Goal: Communication & Community: Answer question/provide support

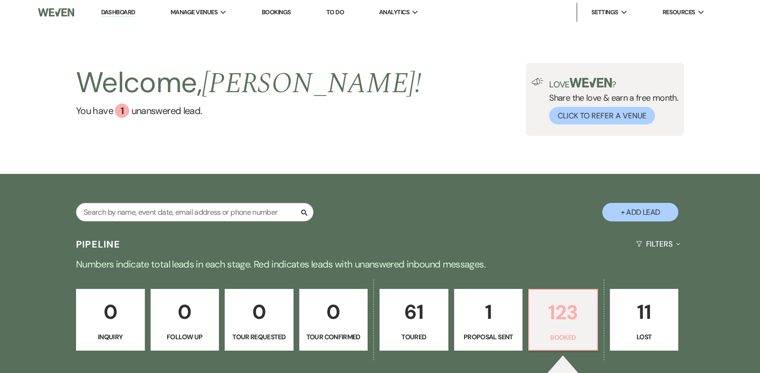
click at [563, 316] on p "123" at bounding box center [563, 312] width 57 height 32
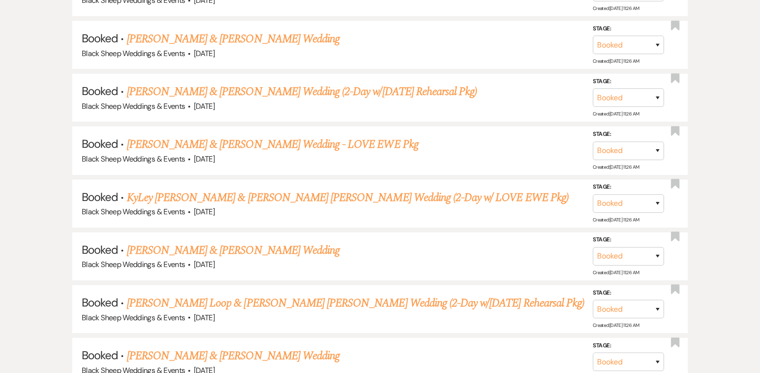
scroll to position [1281, 0]
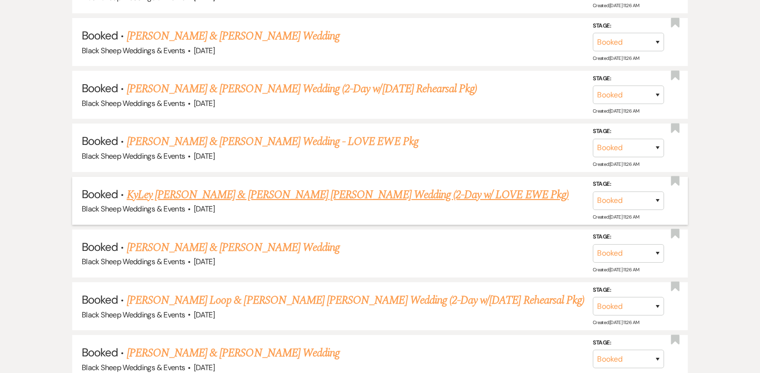
click at [286, 186] on link "KyLey [PERSON_NAME] & [PERSON_NAME] [PERSON_NAME] Wedding (2-Day w/ LOVE EWE Pk…" at bounding box center [348, 194] width 442 height 17
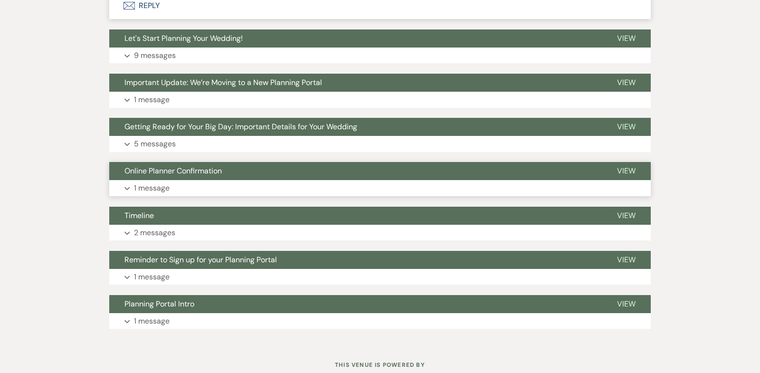
scroll to position [1189, 0]
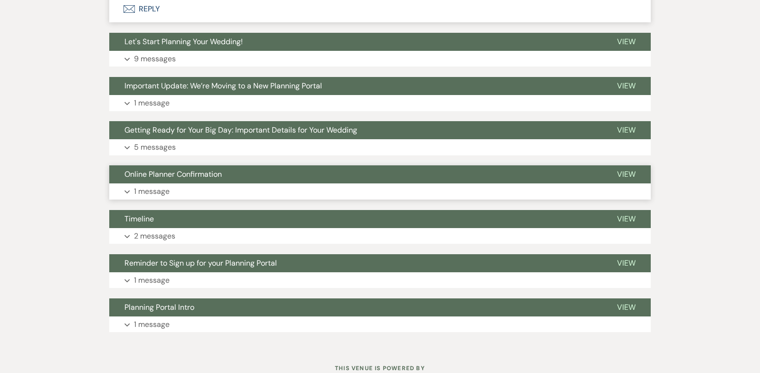
click at [127, 190] on icon "Expand" at bounding box center [127, 192] width 6 height 4
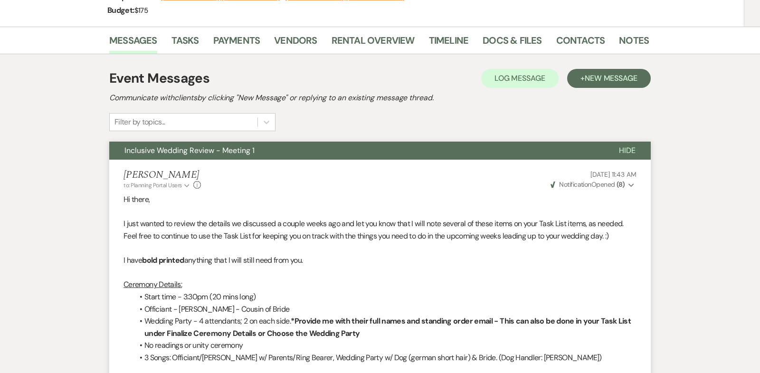
scroll to position [0, 0]
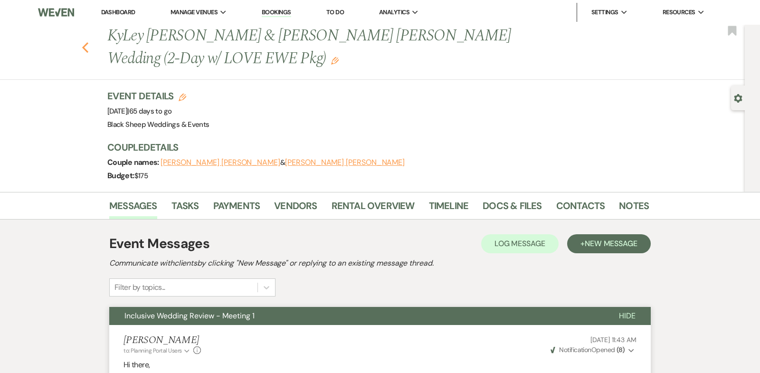
click at [84, 46] on use "button" at bounding box center [85, 47] width 6 height 10
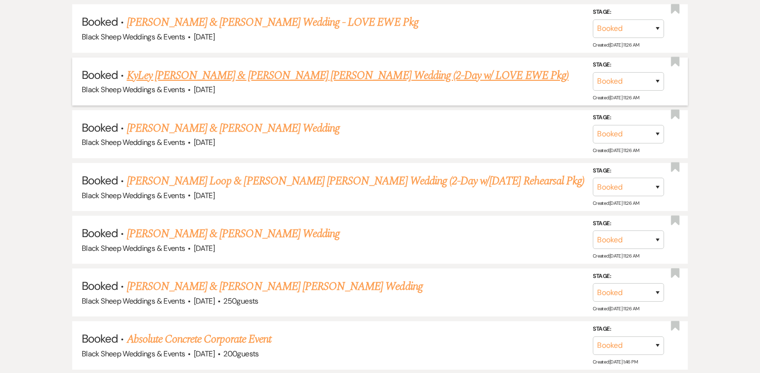
scroll to position [1403, 0]
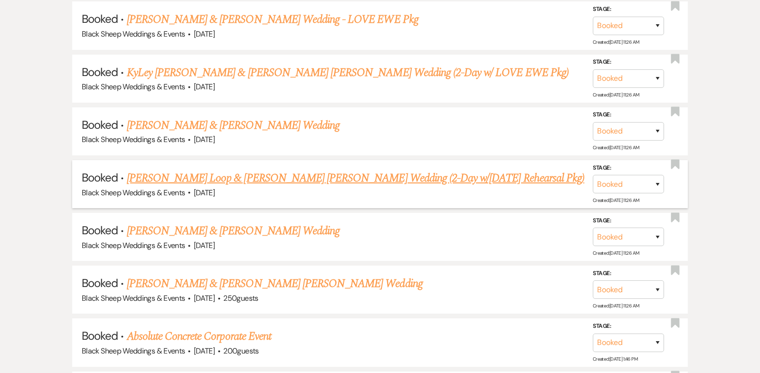
click at [263, 170] on link "[PERSON_NAME] Loop & [PERSON_NAME] [PERSON_NAME] Wedding (2-Day w/[DATE] Rehear…" at bounding box center [355, 178] width 457 height 17
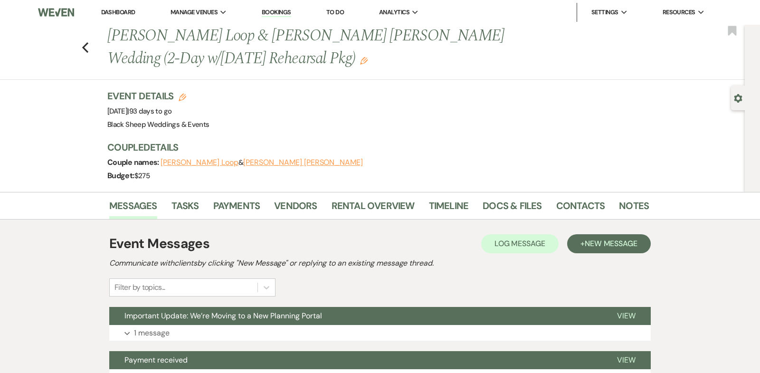
click at [191, 161] on button "[PERSON_NAME] Loop" at bounding box center [200, 163] width 78 height 8
select select "1"
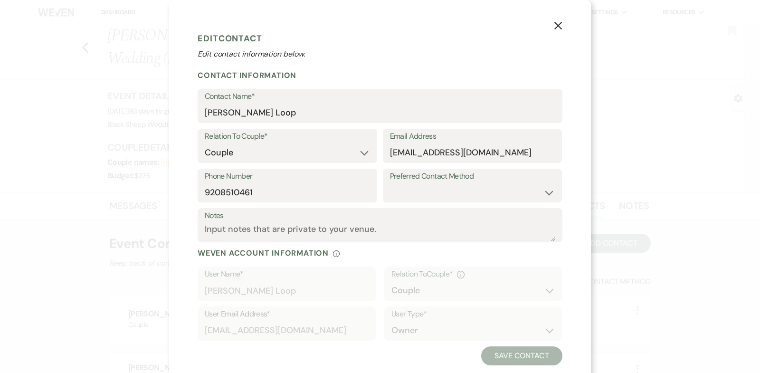
click at [558, 25] on icon "X" at bounding box center [558, 25] width 9 height 9
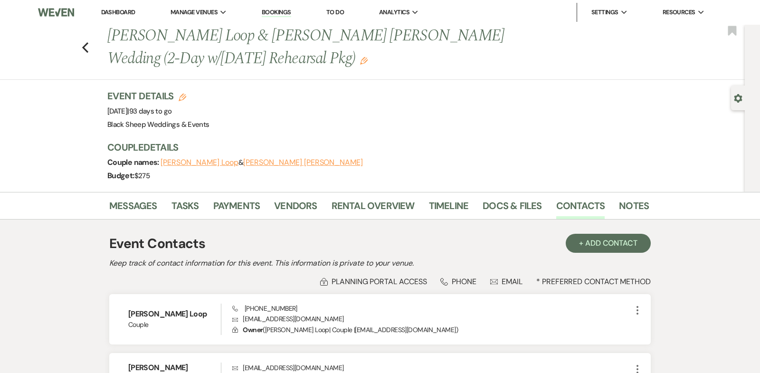
click at [273, 159] on button "[PERSON_NAME] [PERSON_NAME]" at bounding box center [303, 163] width 120 height 8
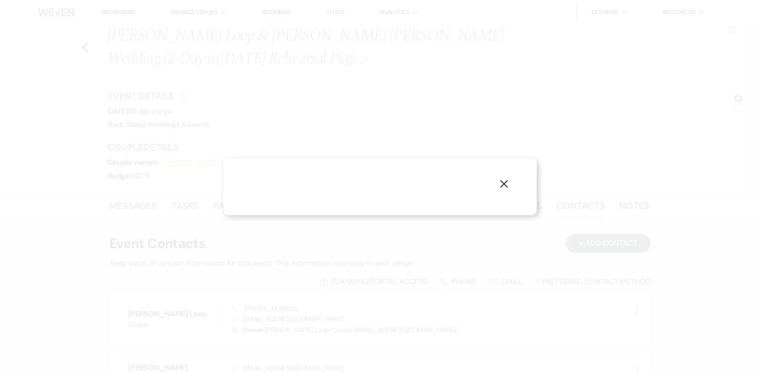
select select "1"
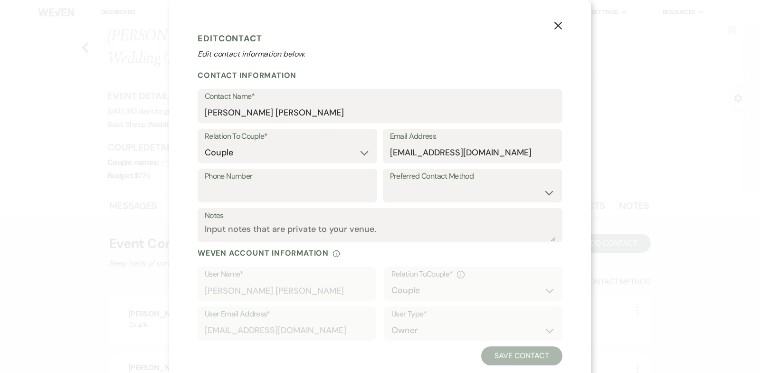
click at [559, 27] on use "button" at bounding box center [558, 26] width 8 height 8
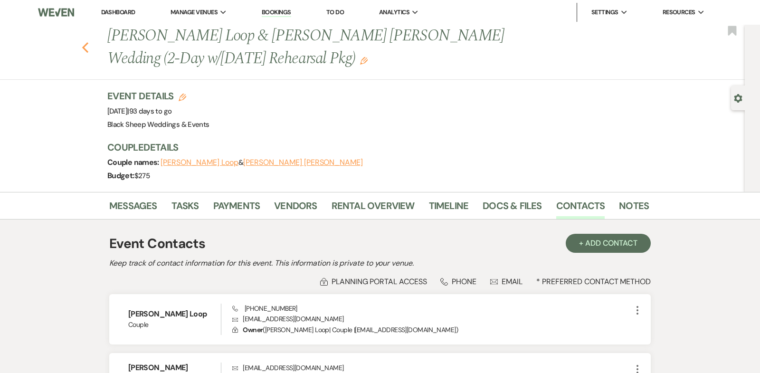
click at [86, 48] on icon "Previous" at bounding box center [85, 47] width 7 height 11
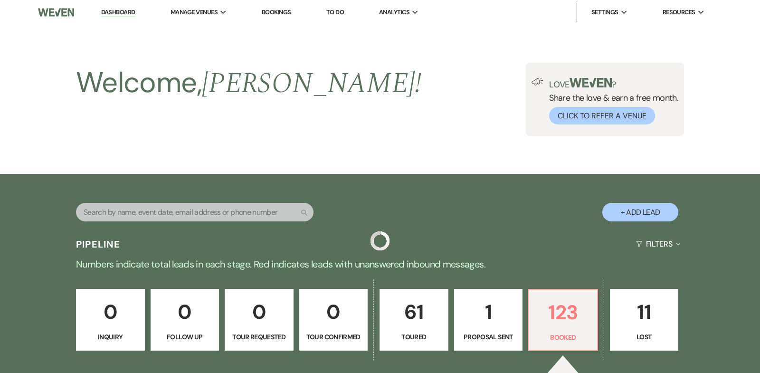
scroll to position [1403, 0]
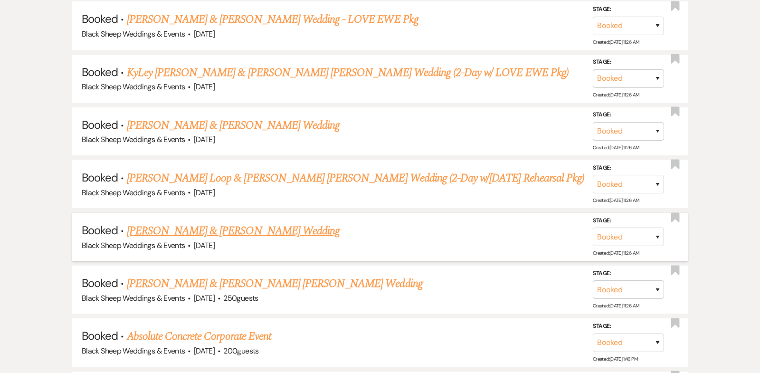
click at [275, 222] on link "[PERSON_NAME] & [PERSON_NAME] Wedding" at bounding box center [233, 230] width 213 height 17
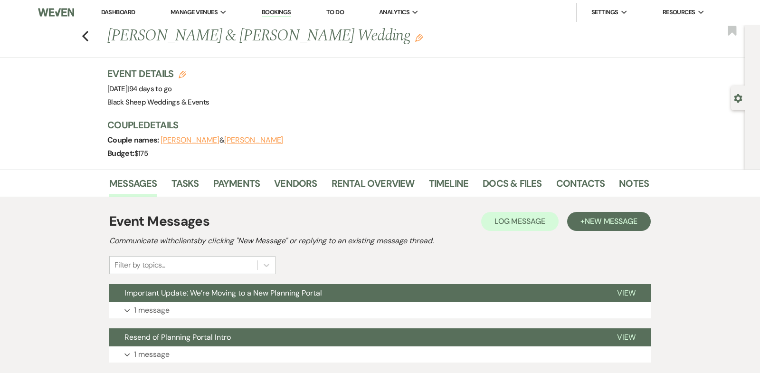
click at [199, 139] on button "[PERSON_NAME]" at bounding box center [190, 140] width 59 height 8
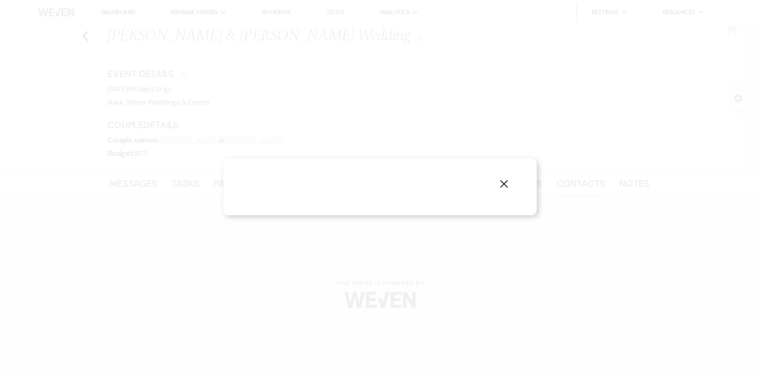
select select "1"
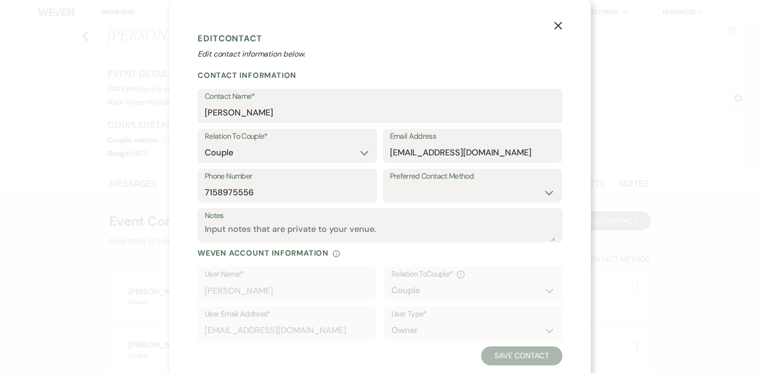
click at [557, 28] on icon "X" at bounding box center [558, 25] width 9 height 9
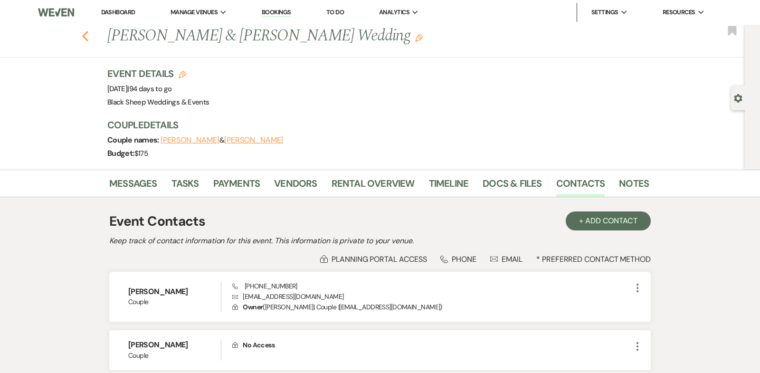
click at [84, 35] on use "button" at bounding box center [85, 36] width 6 height 10
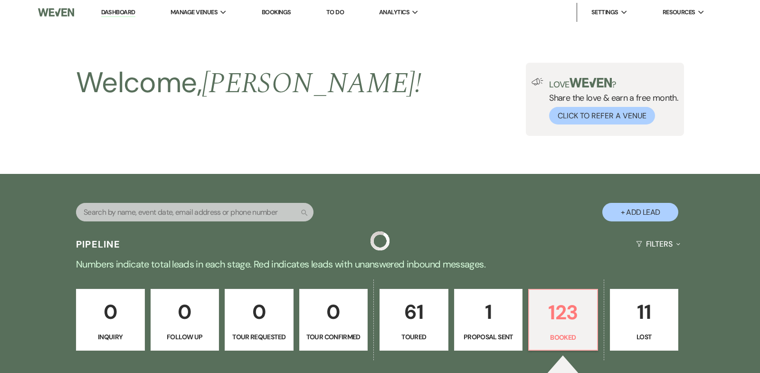
scroll to position [1403, 0]
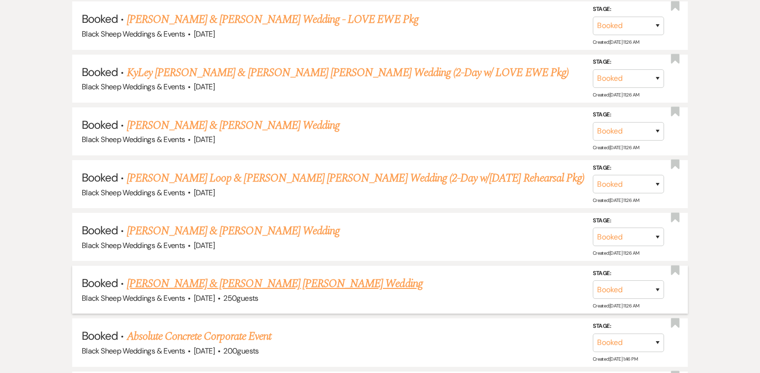
click at [269, 275] on link "[PERSON_NAME] & [PERSON_NAME] [PERSON_NAME] Wedding" at bounding box center [275, 283] width 296 height 17
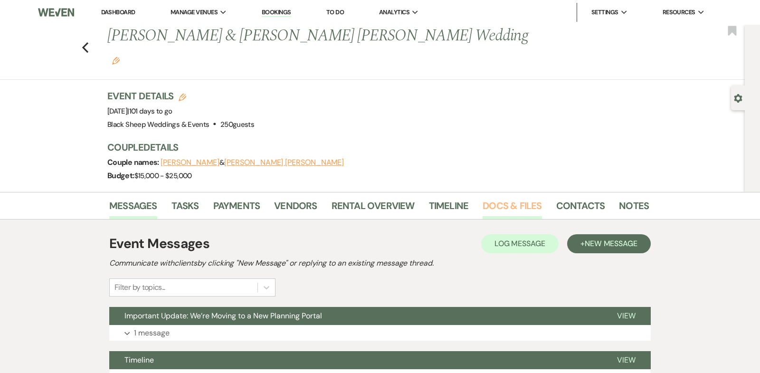
click at [508, 198] on link "Docs & Files" at bounding box center [512, 208] width 59 height 21
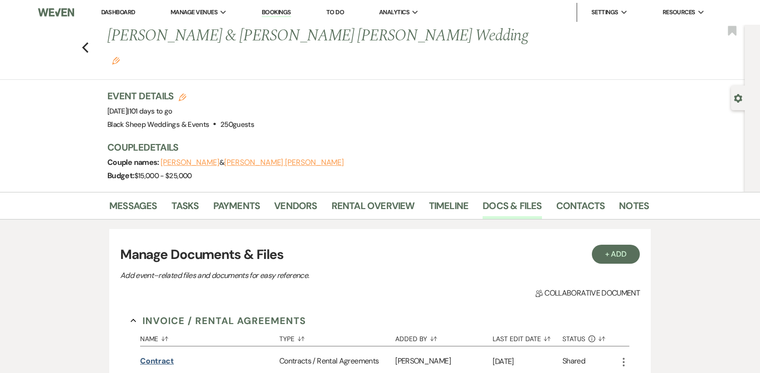
click at [159, 355] on button "Contract" at bounding box center [157, 360] width 34 height 11
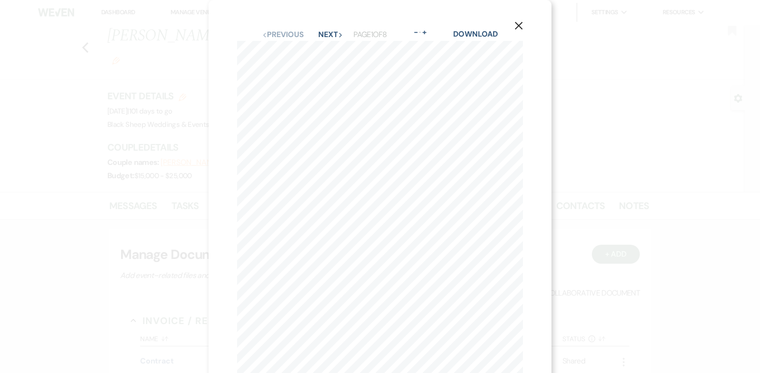
click at [522, 24] on icon "X" at bounding box center [518, 25] width 9 height 9
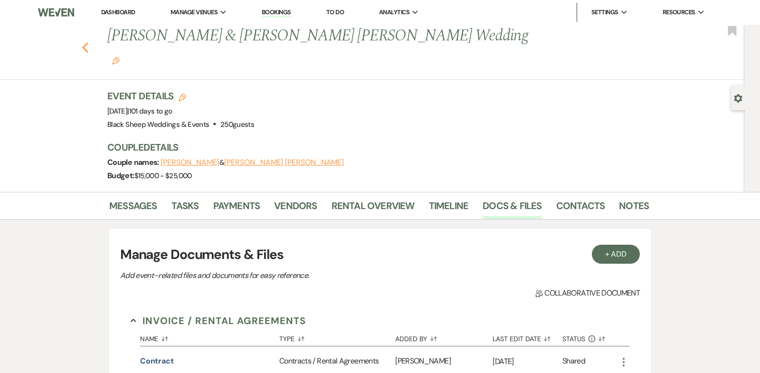
click at [84, 42] on use "button" at bounding box center [85, 47] width 6 height 10
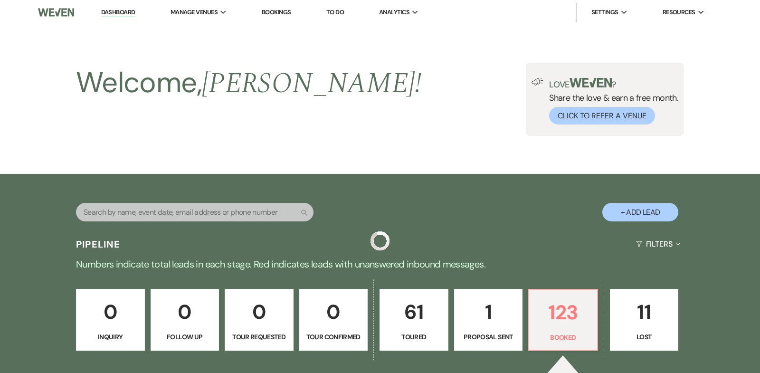
scroll to position [1403, 0]
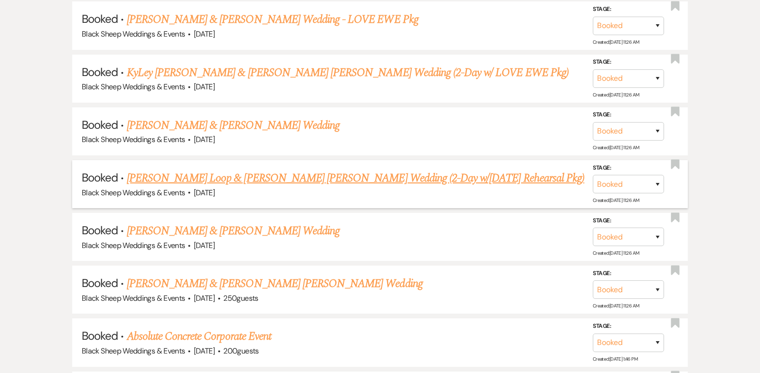
click at [242, 170] on link "[PERSON_NAME] Loop & [PERSON_NAME] [PERSON_NAME] Wedding (2-Day w/[DATE] Rehear…" at bounding box center [355, 178] width 457 height 17
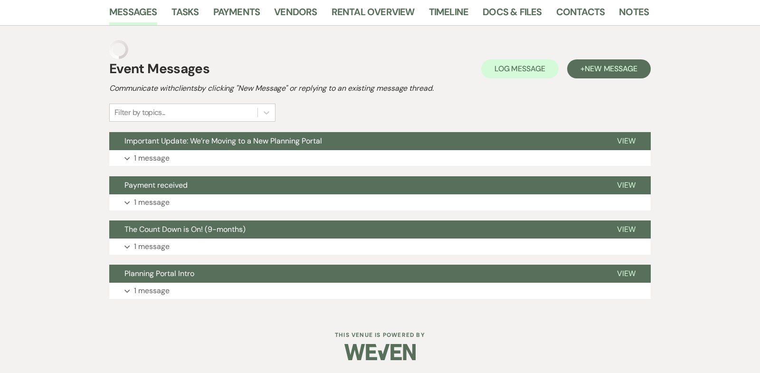
scroll to position [175, 0]
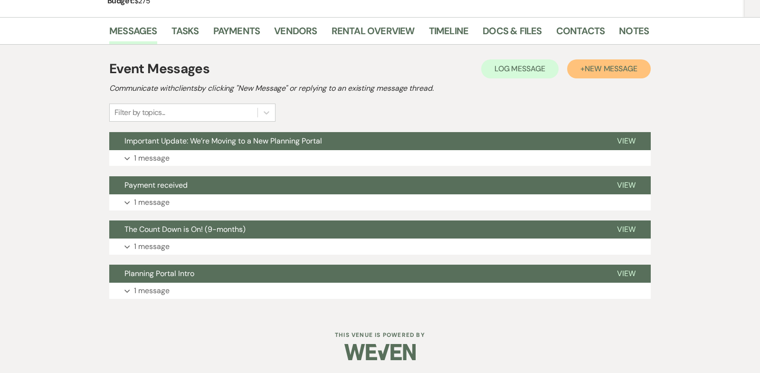
click at [611, 71] on span "New Message" at bounding box center [611, 69] width 53 height 10
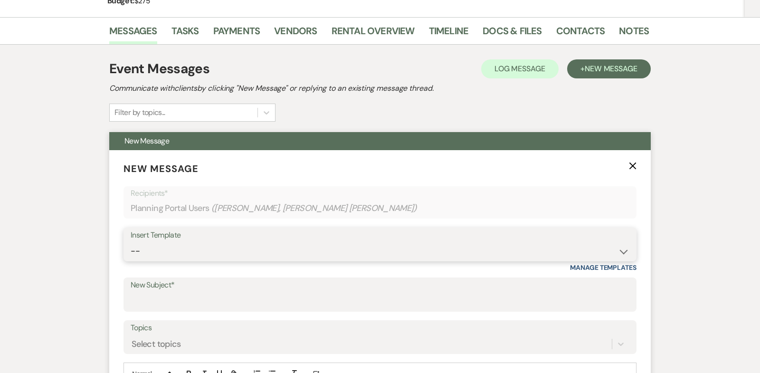
click at [624, 250] on select "-- Weven Planning Portal Introduction (Booked Events) Copy of Contract Attached…" at bounding box center [380, 251] width 499 height 19
select select "4786"
type input "Online Planner Confirmation"
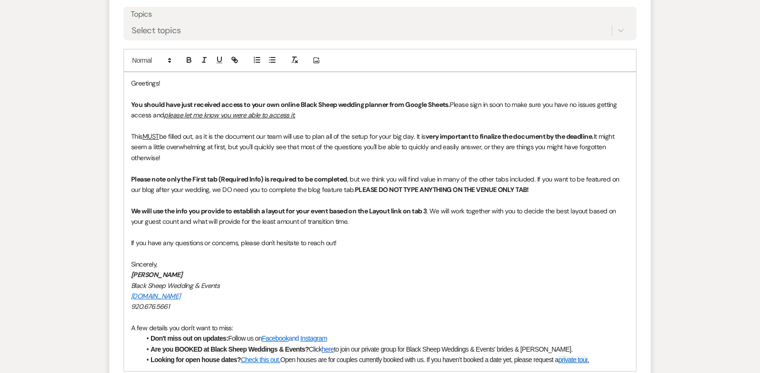
scroll to position [504, 0]
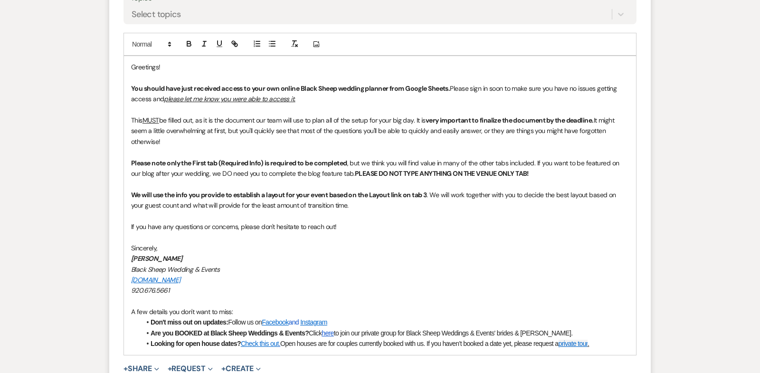
click at [203, 97] on u "please let me know you were able to access it." at bounding box center [229, 99] width 131 height 9
drag, startPoint x: 187, startPoint y: 257, endPoint x: 122, endPoint y: 258, distance: 65.6
click at [122, 258] on form "New Message X Draft Recipients* Planning Portal Users ( [PERSON_NAME] Loop, [PE…" at bounding box center [380, 120] width 542 height 600
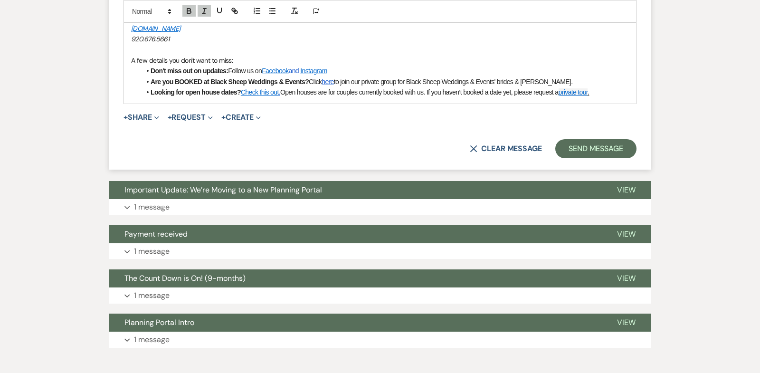
scroll to position [803, 0]
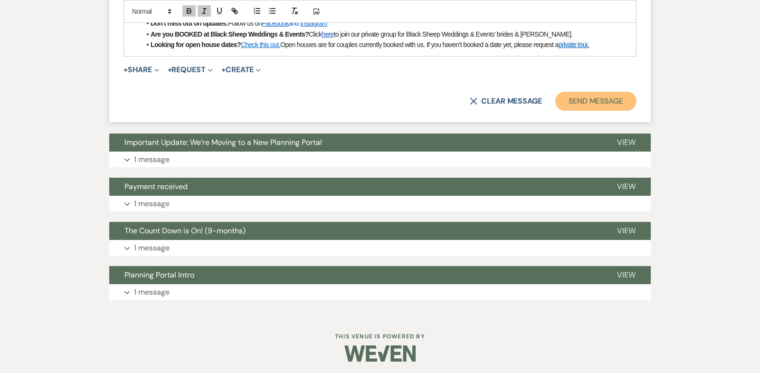
click at [585, 99] on button "Send Message" at bounding box center [595, 101] width 81 height 19
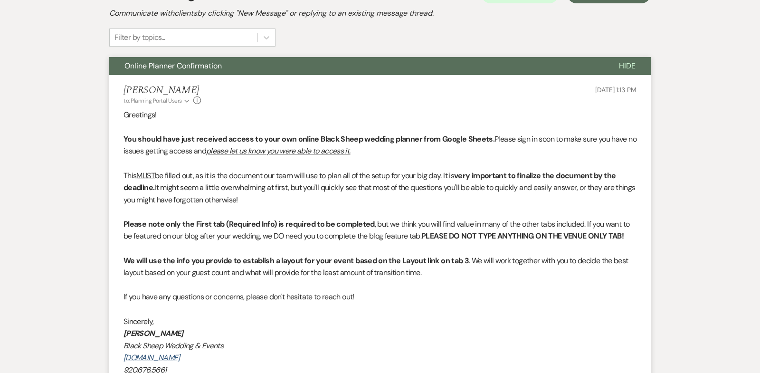
scroll to position [0, 0]
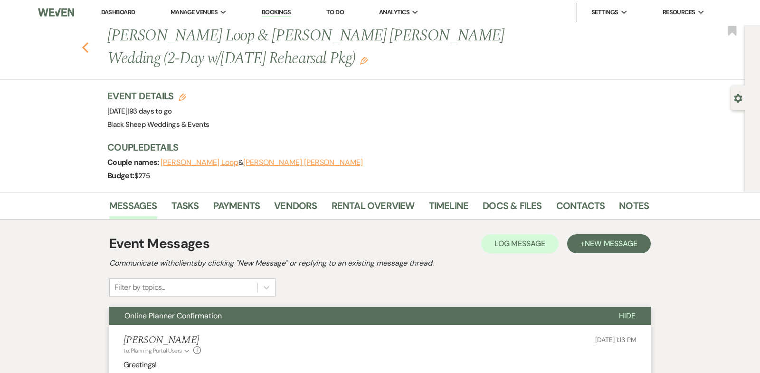
click at [84, 48] on use "button" at bounding box center [85, 47] width 6 height 10
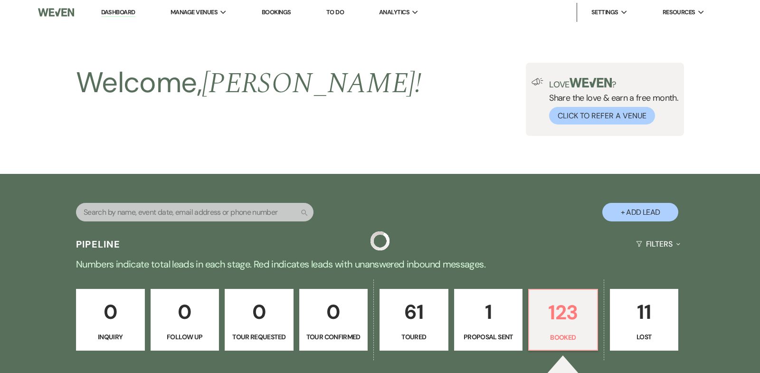
scroll to position [1403, 0]
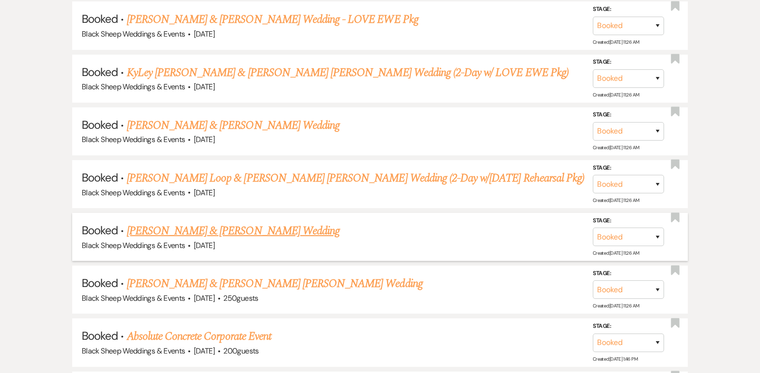
click at [217, 222] on link "[PERSON_NAME] & [PERSON_NAME] Wedding" at bounding box center [233, 230] width 213 height 17
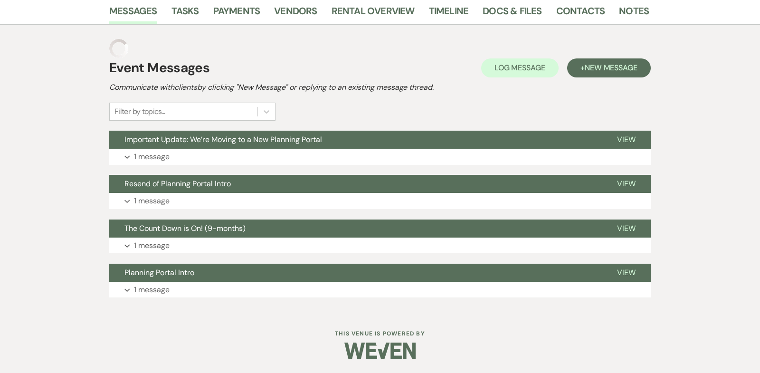
scroll to position [152, 0]
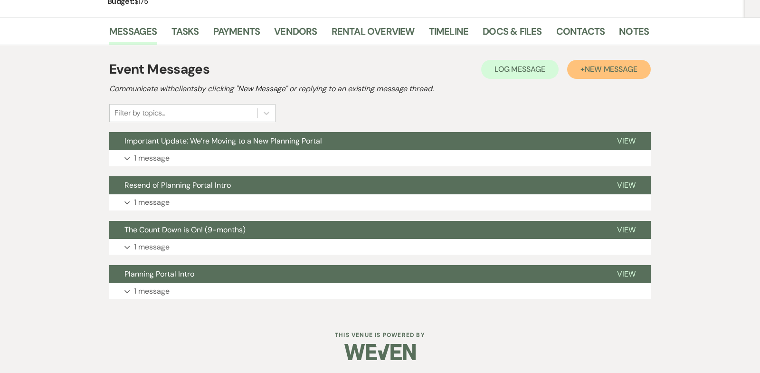
click at [619, 64] on span "New Message" at bounding box center [611, 69] width 53 height 10
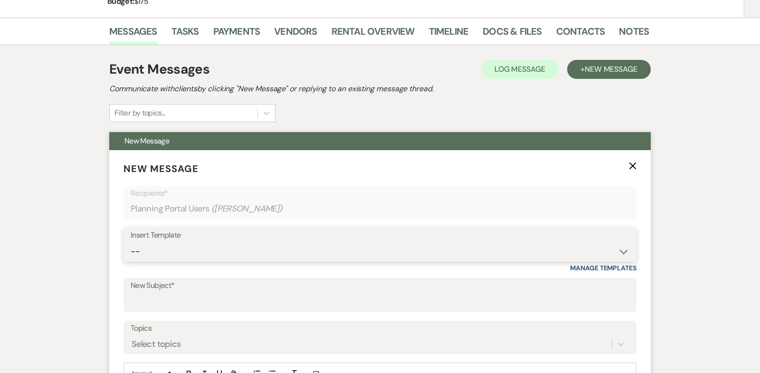
click at [625, 248] on select "-- Weven Planning Portal Introduction (Booked Events) Copy of Contract Attached…" at bounding box center [380, 251] width 499 height 19
select select "4786"
type input "Online Planner Confirmation"
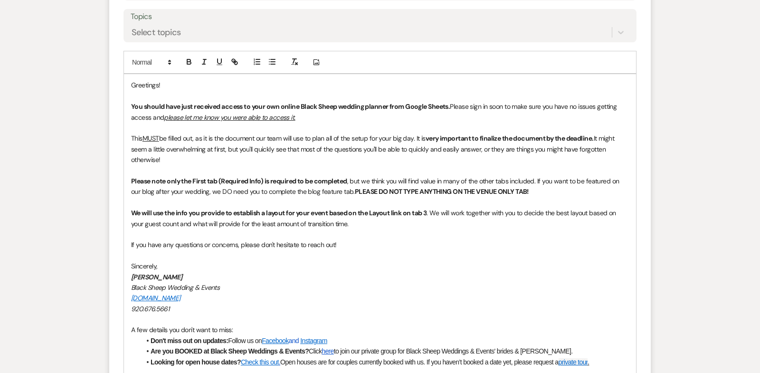
scroll to position [465, 0]
click at [202, 113] on u "please let me know you were able to access it." at bounding box center [229, 116] width 131 height 9
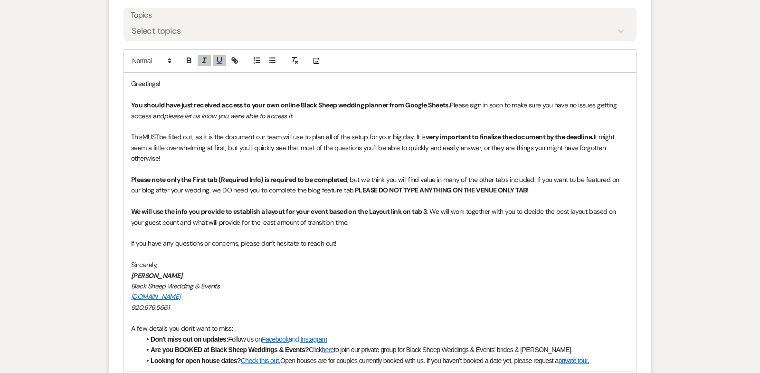
drag, startPoint x: 191, startPoint y: 273, endPoint x: 116, endPoint y: 273, distance: 75.1
click at [116, 273] on form "New Message X Saving draft... Recipients* Planning Portal Users ( [PERSON_NAME]…" at bounding box center [380, 137] width 542 height 600
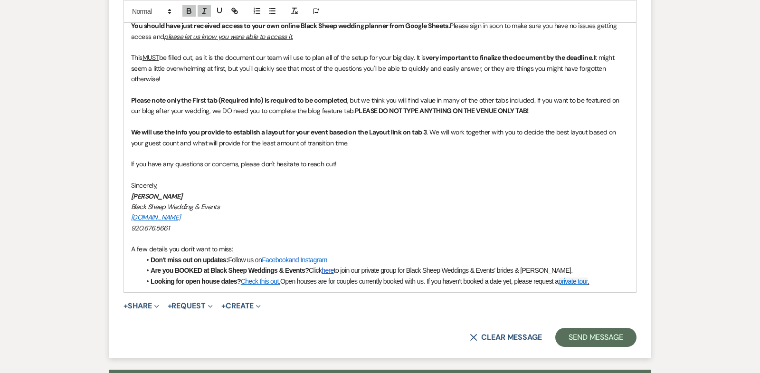
scroll to position [618, 0]
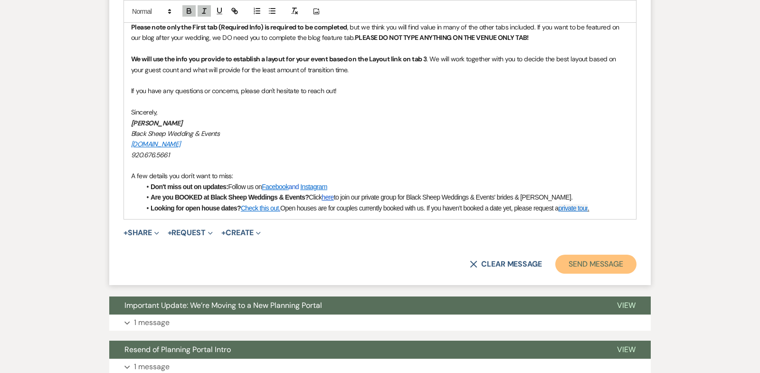
click at [595, 265] on button "Send Message" at bounding box center [595, 264] width 81 height 19
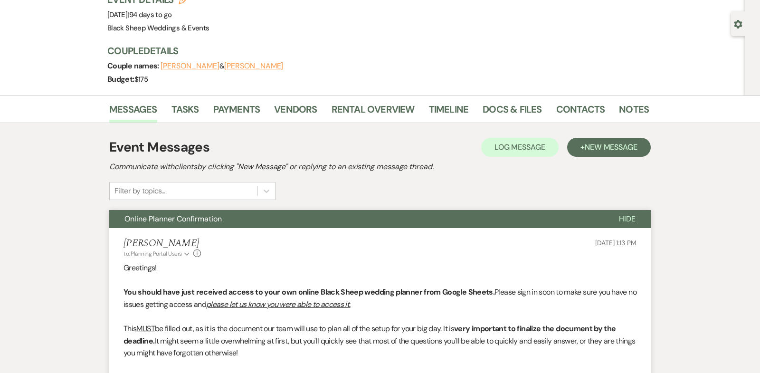
scroll to position [0, 0]
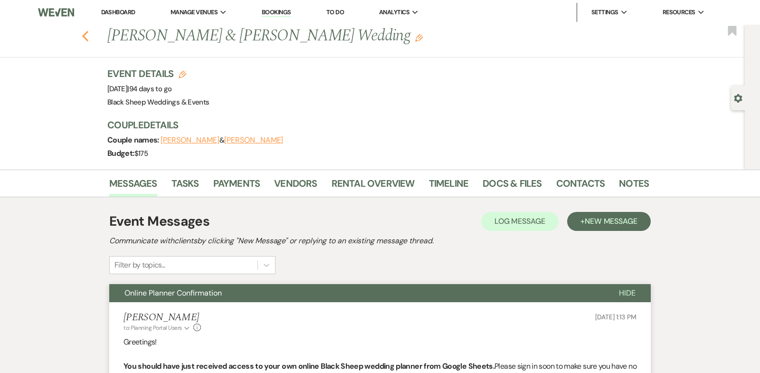
click at [84, 35] on use "button" at bounding box center [85, 36] width 6 height 10
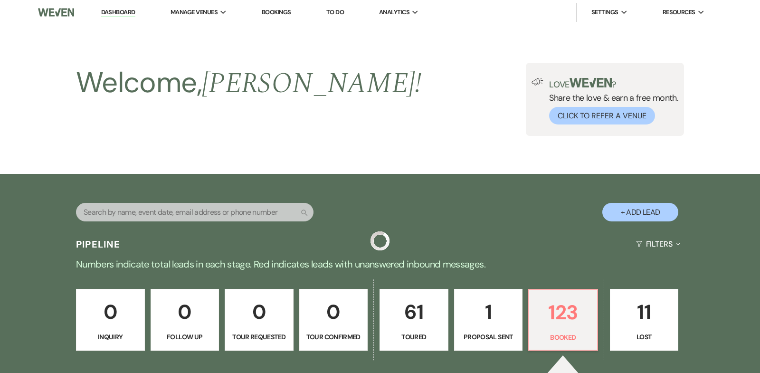
scroll to position [1403, 0]
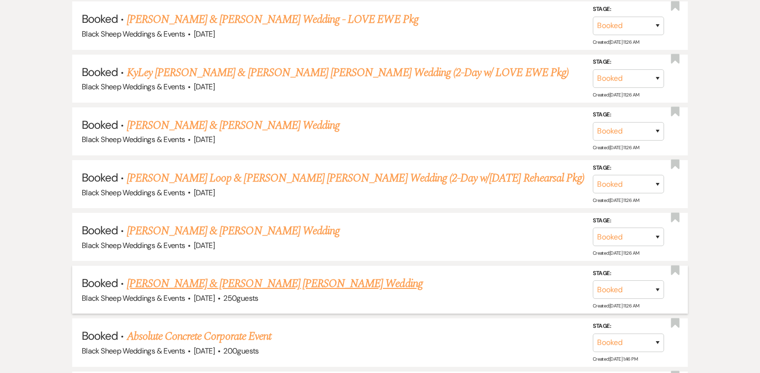
click at [247, 275] on link "[PERSON_NAME] & [PERSON_NAME] [PERSON_NAME] Wedding" at bounding box center [275, 283] width 296 height 17
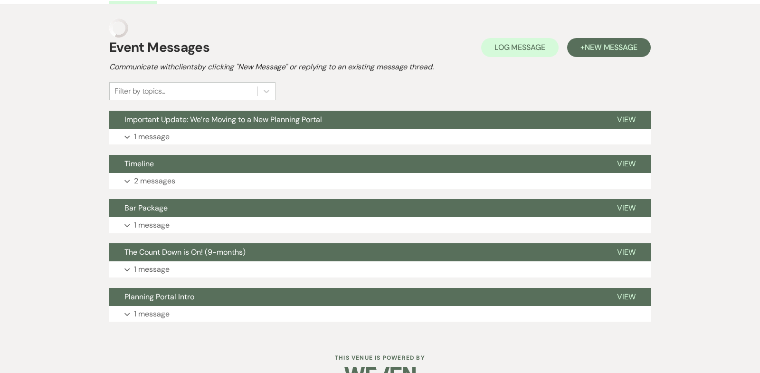
scroll to position [196, 0]
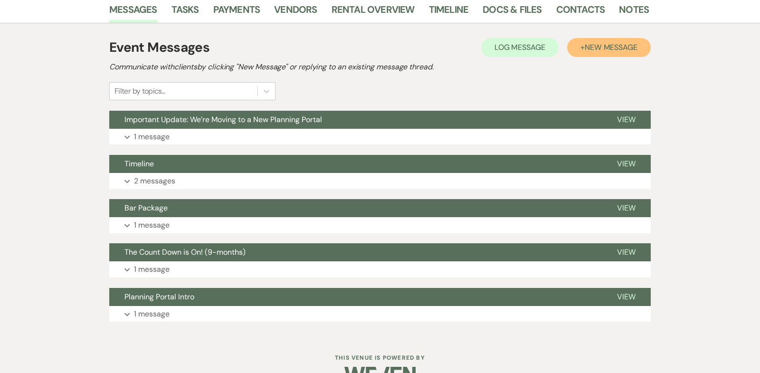
click at [612, 42] on span "New Message" at bounding box center [611, 47] width 53 height 10
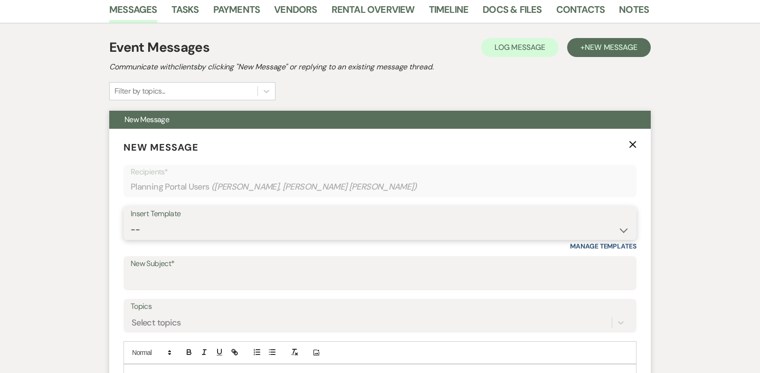
click at [623, 220] on select "-- Weven Planning Portal Introduction (Booked Events) Copy of Contract Attached…" at bounding box center [380, 229] width 499 height 19
select select "4786"
type input "Online Planner Confirmation"
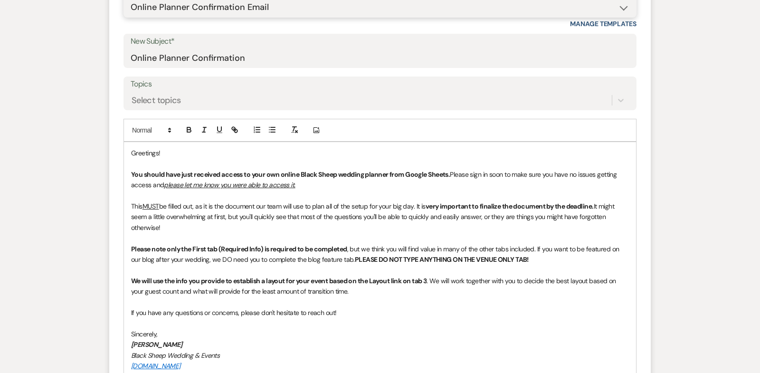
scroll to position [429, 0]
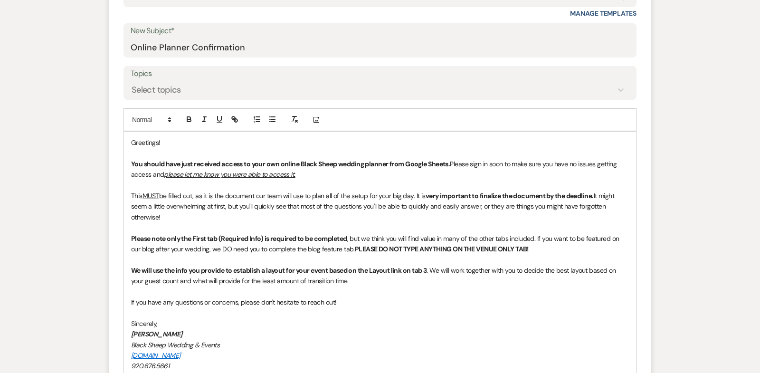
click at [203, 170] on u "please let me know you were able to access it." at bounding box center [229, 174] width 131 height 9
drag, startPoint x: 188, startPoint y: 311, endPoint x: 86, endPoint y: 311, distance: 101.7
click at [86, 311] on div "Messages Tasks Payments Vendors Rental Overview Timeline Docs & Files Contacts …" at bounding box center [380, 248] width 760 height 970
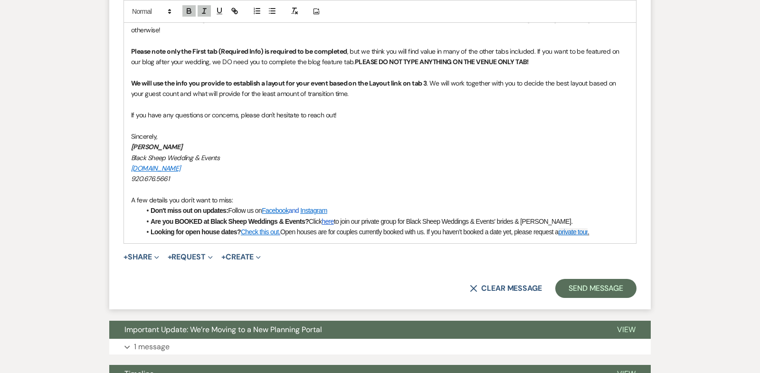
scroll to position [623, 0]
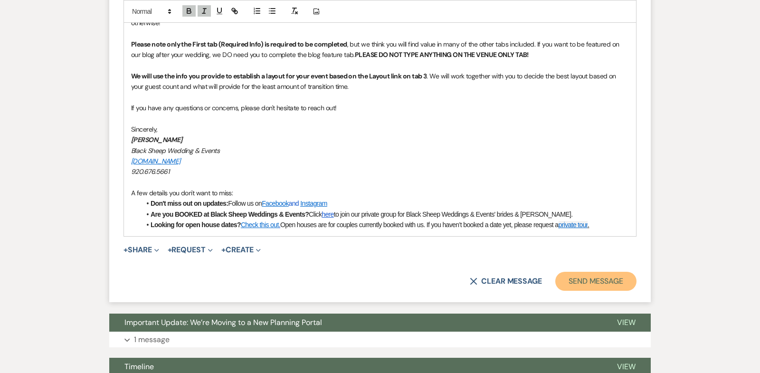
click at [603, 272] on button "Send Message" at bounding box center [595, 281] width 81 height 19
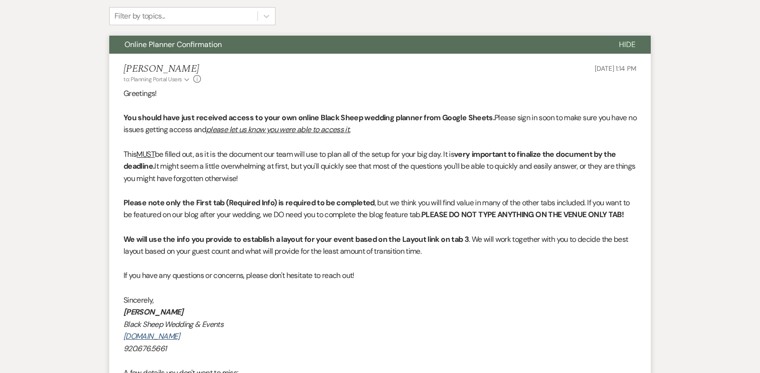
scroll to position [0, 0]
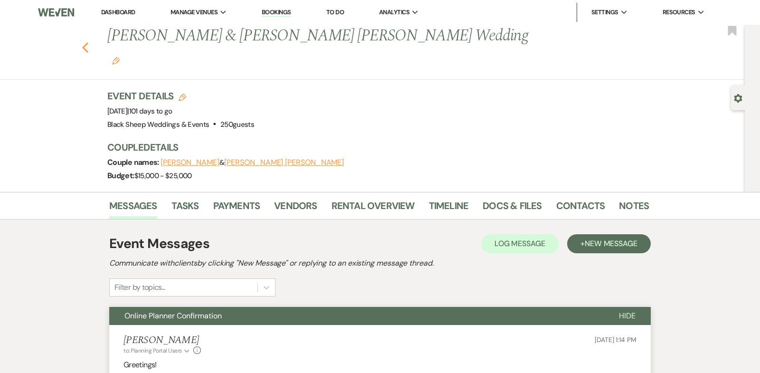
click at [86, 42] on icon "Previous" at bounding box center [85, 47] width 7 height 11
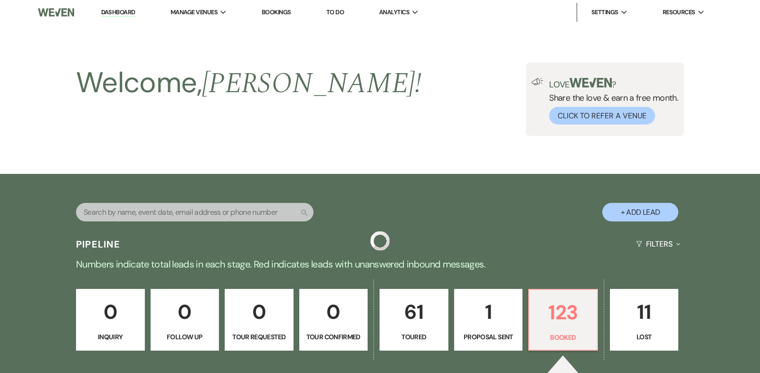
scroll to position [1403, 0]
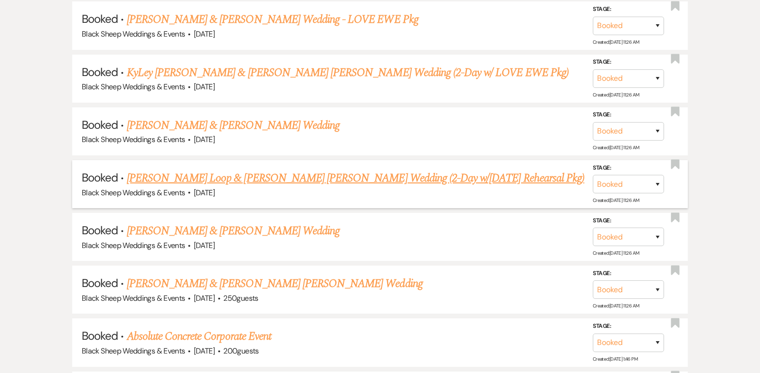
click at [313, 170] on link "[PERSON_NAME] Loop & [PERSON_NAME] [PERSON_NAME] Wedding (2-Day w/[DATE] Rehear…" at bounding box center [355, 178] width 457 height 17
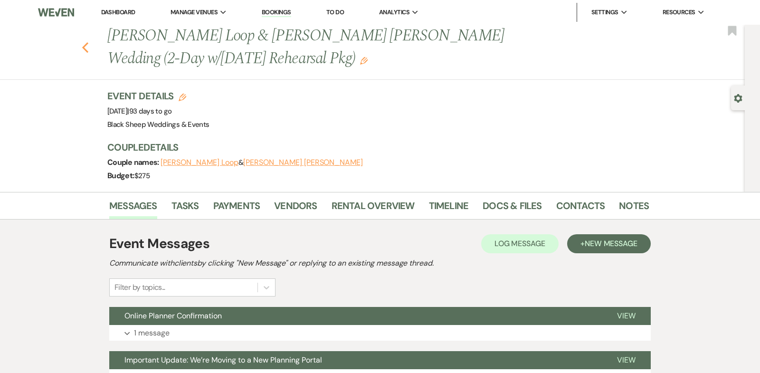
click at [84, 45] on icon "Previous" at bounding box center [85, 47] width 7 height 11
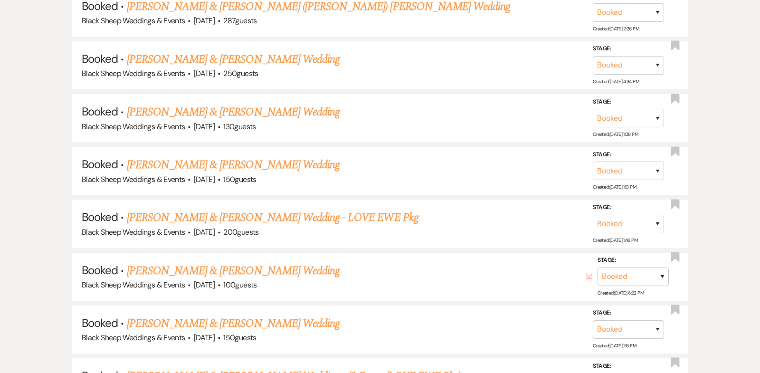
scroll to position [2050, 0]
click at [206, 104] on link "[PERSON_NAME] & [PERSON_NAME] Wedding" at bounding box center [233, 112] width 213 height 17
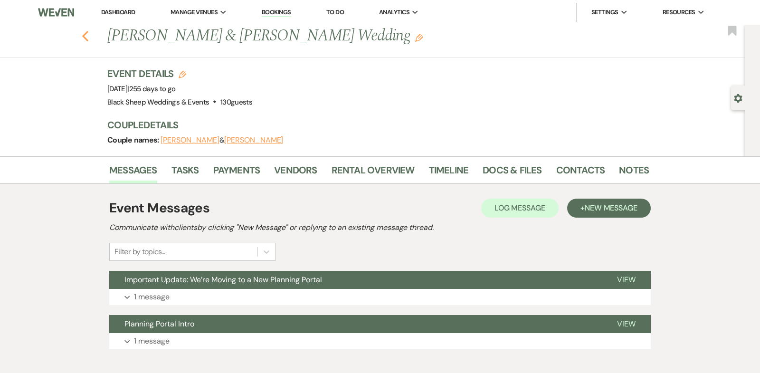
click at [84, 35] on use "button" at bounding box center [85, 36] width 6 height 10
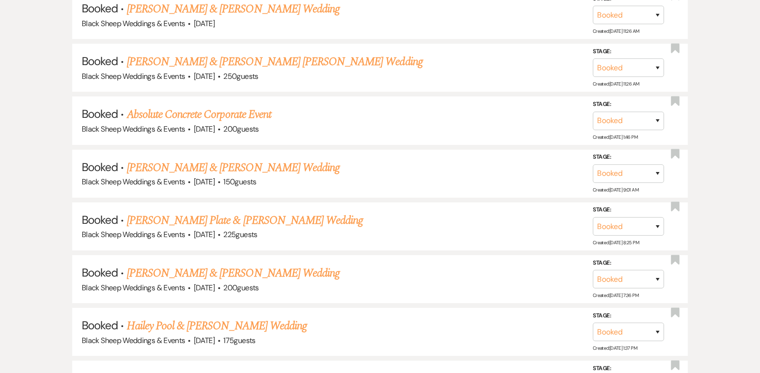
scroll to position [1624, 0]
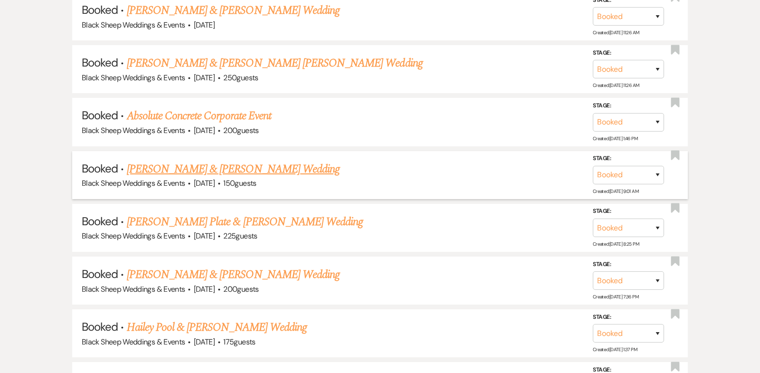
click at [222, 161] on link "[PERSON_NAME] & [PERSON_NAME] Wedding" at bounding box center [233, 169] width 213 height 17
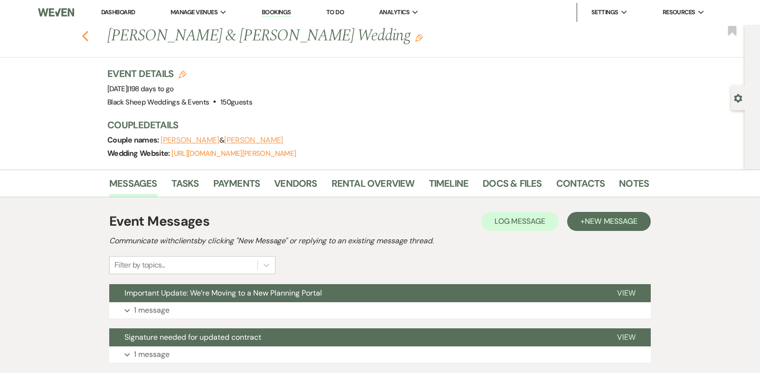
click at [85, 34] on use "button" at bounding box center [85, 36] width 6 height 10
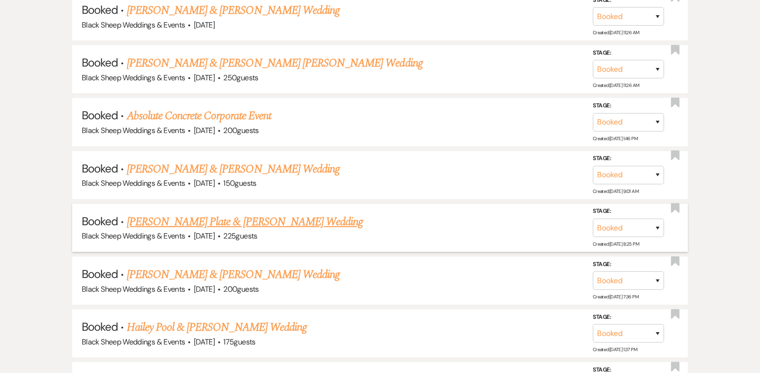
click at [212, 213] on link "[PERSON_NAME] Plate & [PERSON_NAME] Wedding" at bounding box center [245, 221] width 237 height 17
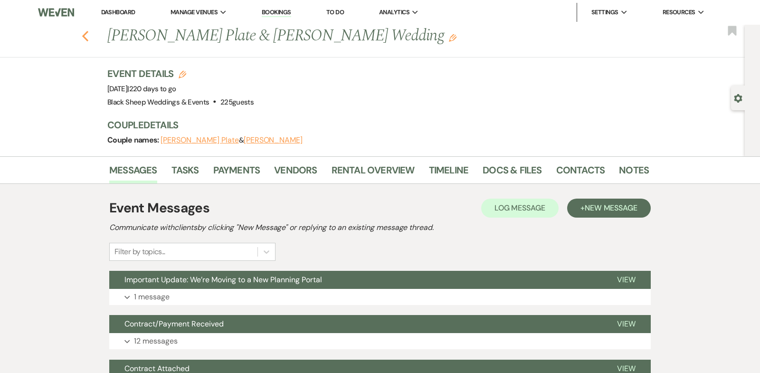
click at [84, 36] on use "button" at bounding box center [85, 36] width 6 height 10
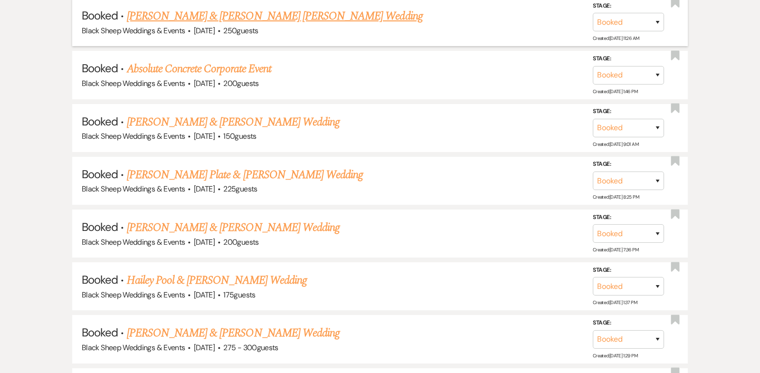
scroll to position [1671, 0]
